Goal: Check status: Check status

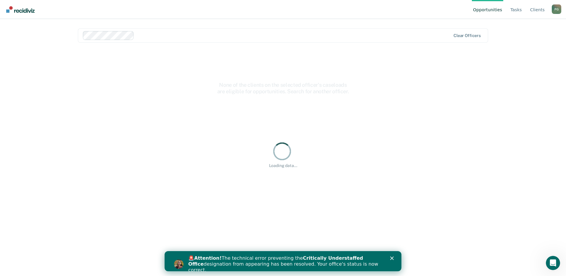
click at [392, 257] on icon "Close" at bounding box center [392, 259] width 4 height 4
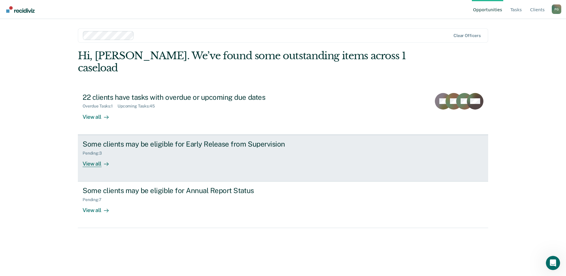
click at [95, 156] on div "View all" at bounding box center [99, 162] width 33 height 12
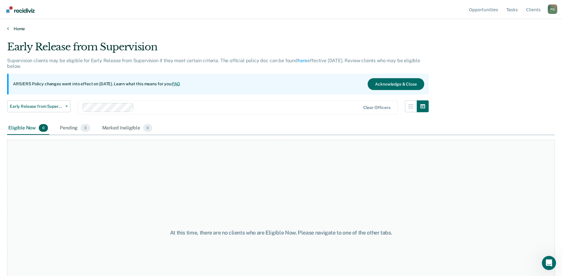
click at [23, 30] on link "Home" at bounding box center [281, 28] width 548 height 5
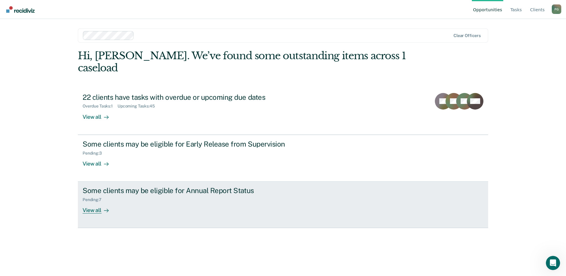
click at [98, 202] on div "View all" at bounding box center [99, 208] width 33 height 12
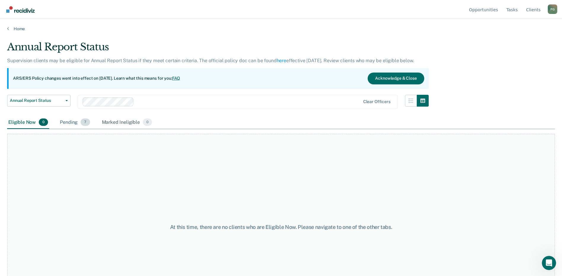
click at [66, 122] on div "Pending 7" at bounding box center [75, 122] width 32 height 13
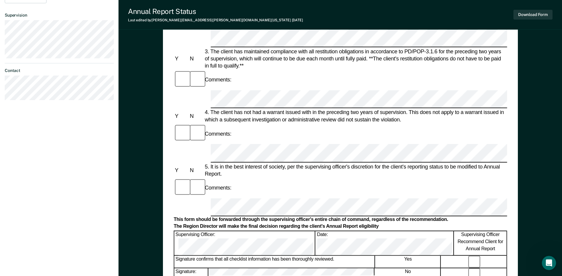
scroll to position [207, 0]
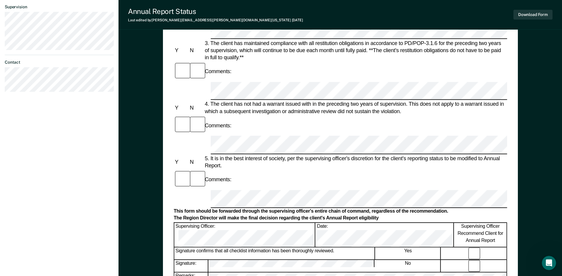
click at [522, 50] on div "Annual Reporting Checklist, Recommendation, and Determination Form Clients who …" at bounding box center [341, 89] width 444 height 521
click at [518, 108] on div "Annual Reporting Checklist, Recommendation, and Determination Form Clients who …" at bounding box center [341, 89] width 444 height 521
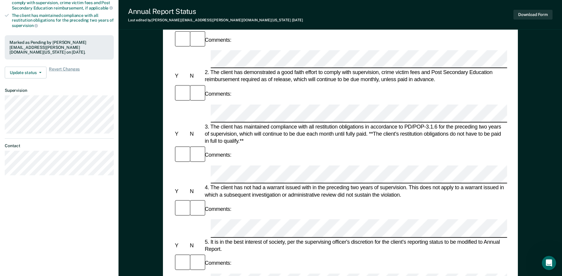
scroll to position [119, 0]
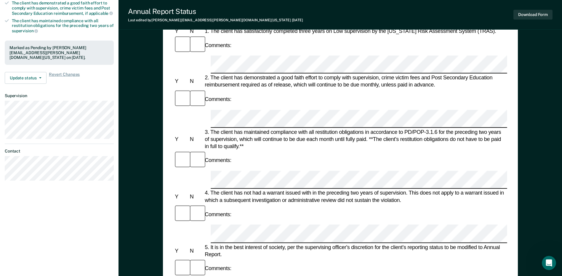
click at [322, 145] on form "Annual Reporting Checklist, Recommendation, and Determination Form Clients who …" at bounding box center [340, 279] width 333 height 676
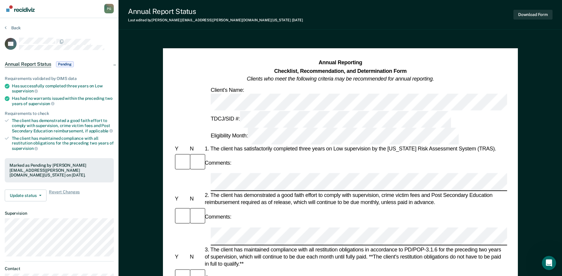
scroll to position [0, 0]
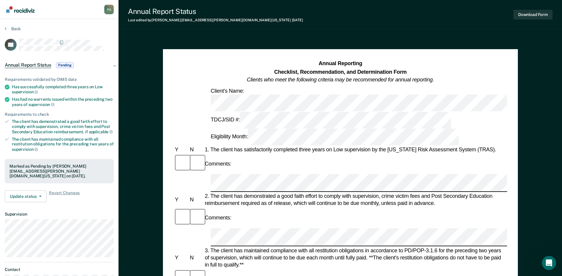
click at [233, 67] on div "Annual Reporting Checklist, Recommendation, and Determination Form Clients who …" at bounding box center [340, 72] width 333 height 24
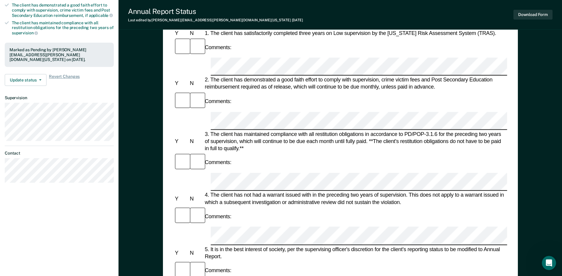
scroll to position [119, 0]
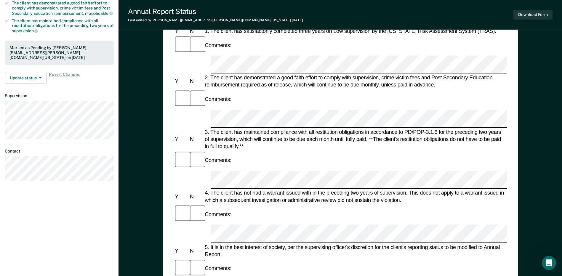
click at [502, 244] on div "5. It is in the best interest of society, per the supervising officer's discret…" at bounding box center [356, 251] width 304 height 14
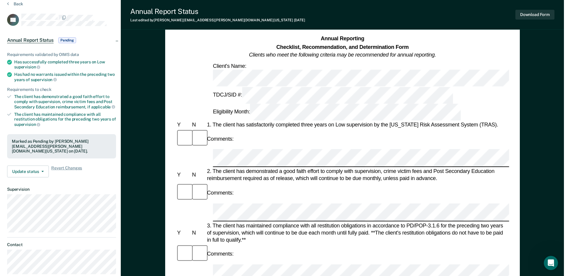
scroll to position [0, 0]
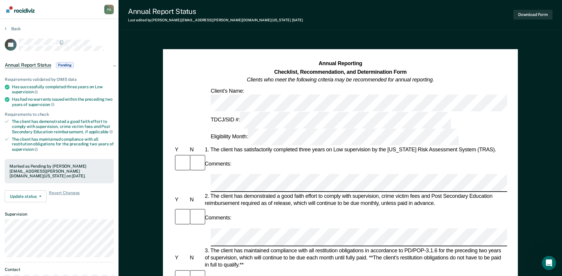
click at [13, 24] on section "Back RV Annual Report Status Pending Requirements validated by OIMS data Has su…" at bounding box center [59, 165] width 119 height 292
click at [15, 28] on button "Back" at bounding box center [13, 28] width 16 height 5
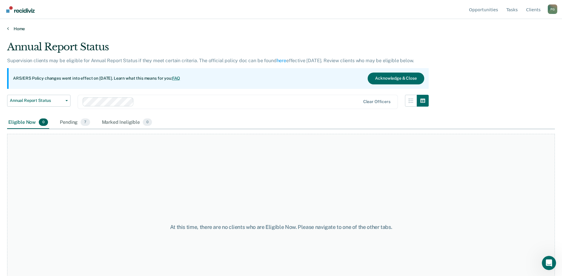
click at [18, 31] on link "Home" at bounding box center [281, 28] width 548 height 5
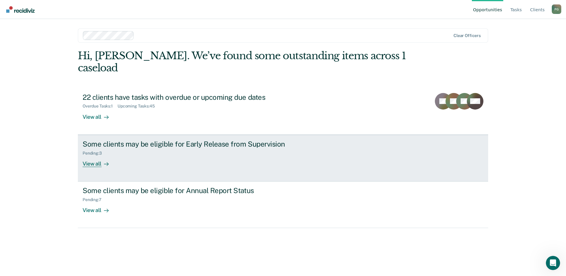
click at [99, 156] on div "View all" at bounding box center [99, 162] width 33 height 12
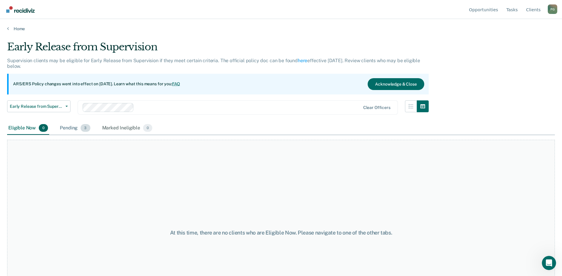
click at [67, 128] on div "Pending 3" at bounding box center [75, 128] width 33 height 13
